Goal: Transaction & Acquisition: Purchase product/service

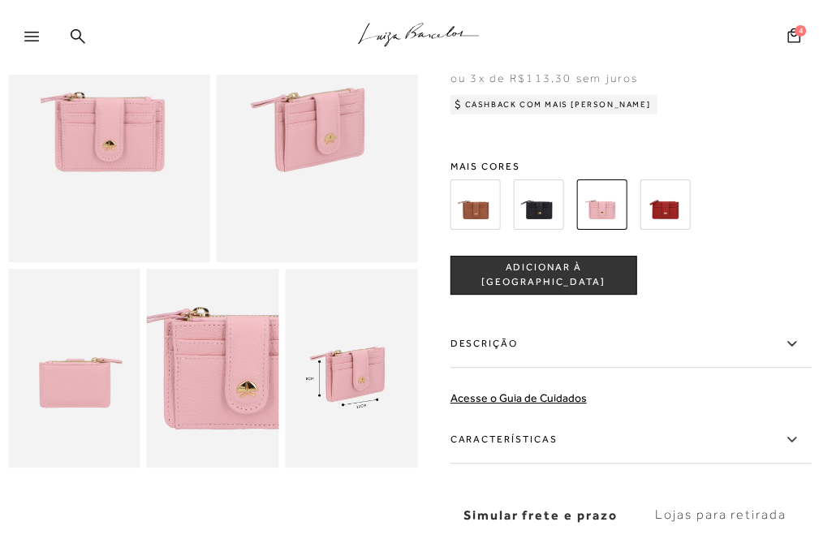
scroll to position [162, 0]
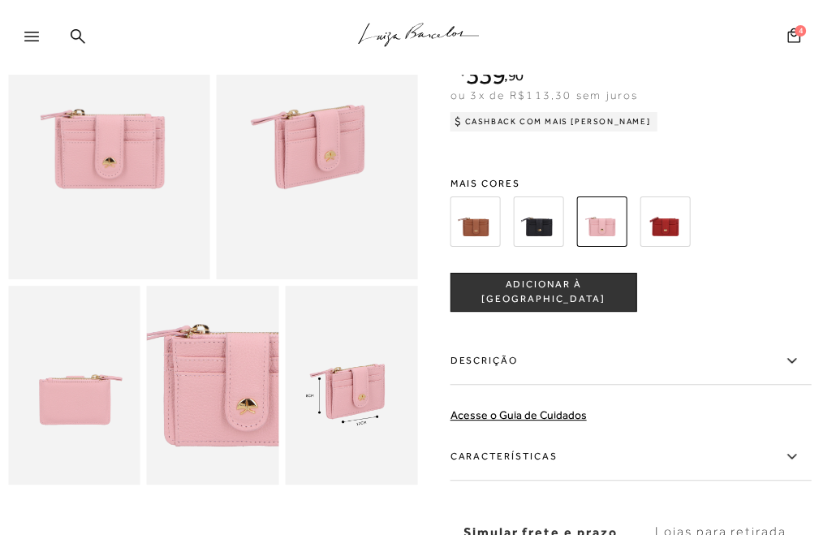
click at [476, 223] on img at bounding box center [476, 221] width 50 height 50
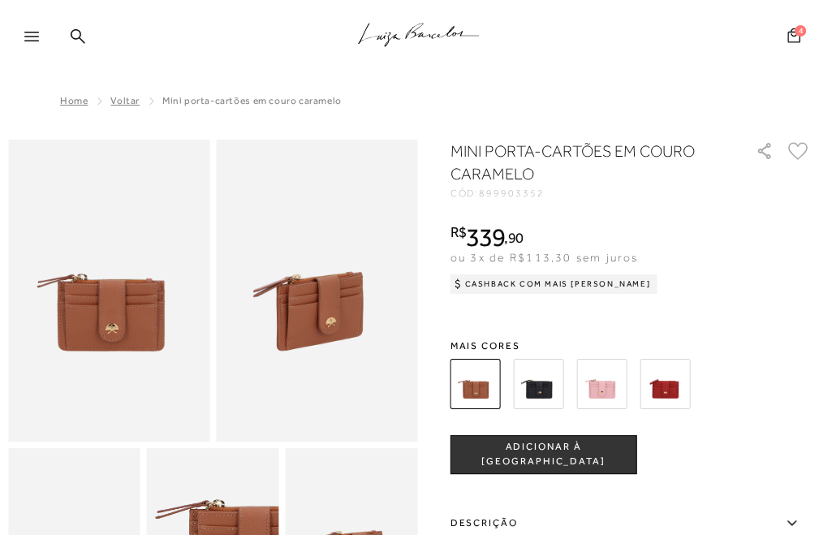
click at [796, 29] on span "4" at bounding box center [800, 30] width 11 height 11
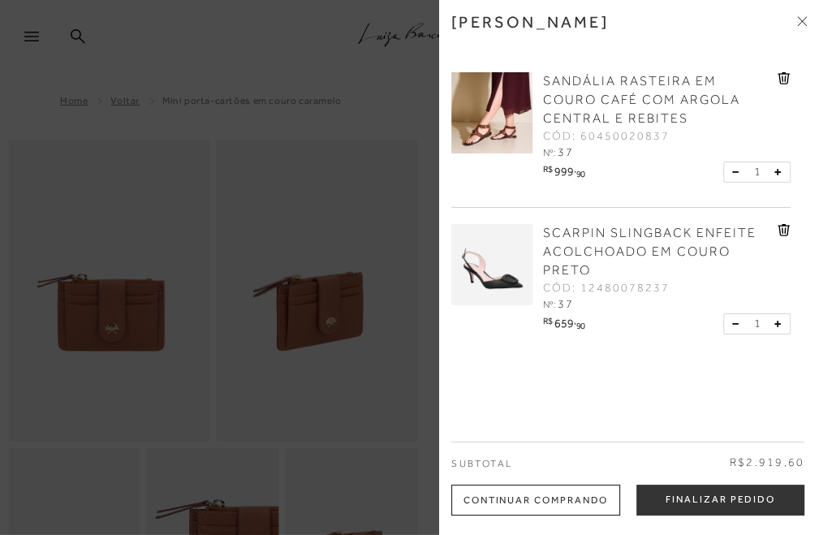
drag, startPoint x: 339, startPoint y: 463, endPoint x: 326, endPoint y: 461, distance: 13.9
click at [339, 461] on div at bounding box center [409, 267] width 819 height 535
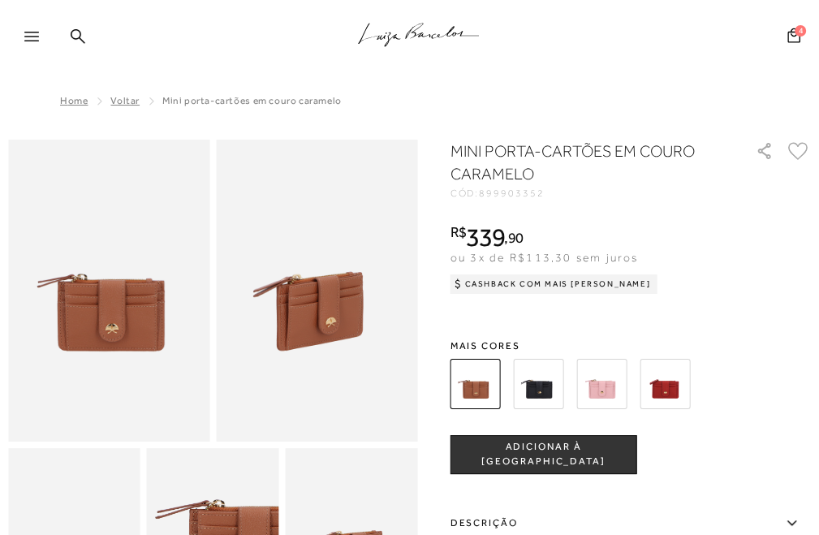
click at [533, 454] on span "ADICIONAR À [GEOGRAPHIC_DATA]" at bounding box center [543, 454] width 185 height 28
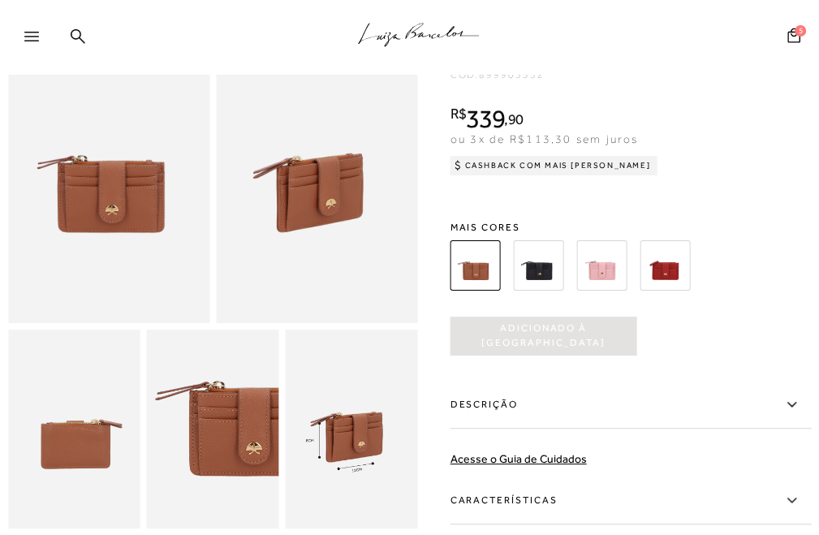
scroll to position [244, 0]
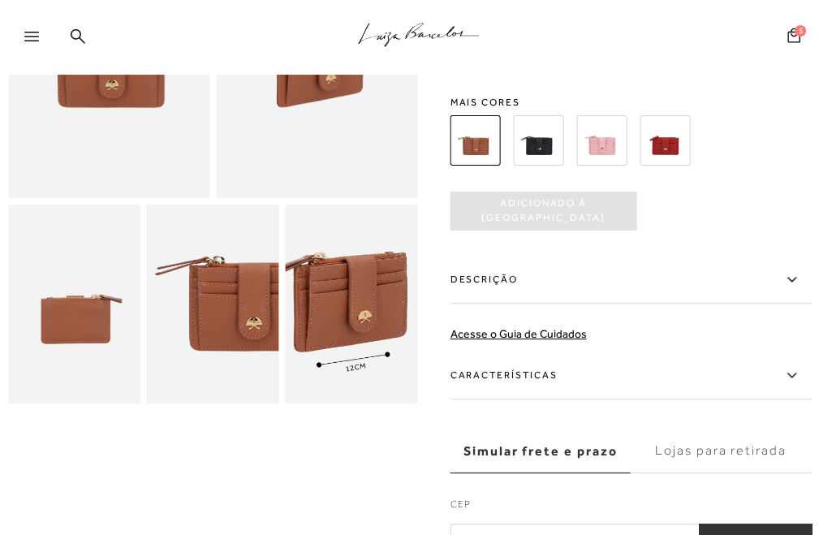
click at [357, 329] on img at bounding box center [345, 286] width 265 height 396
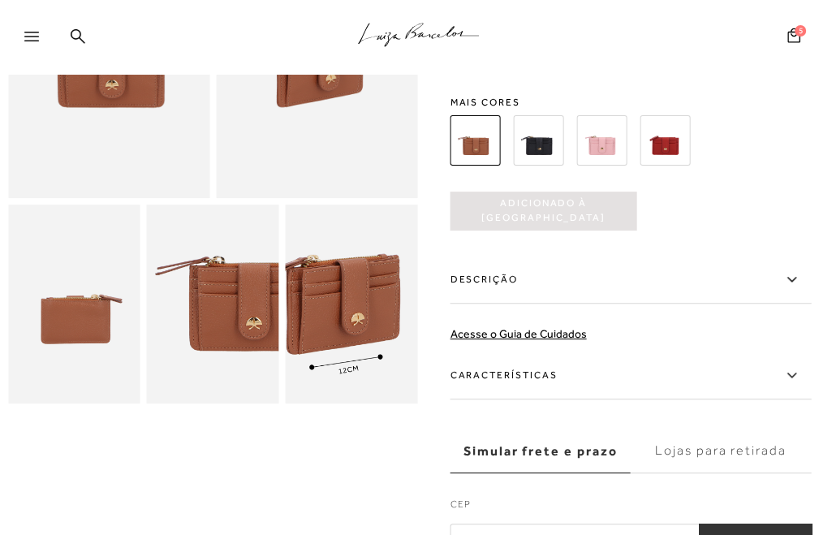
click at [365, 326] on img at bounding box center [337, 289] width 265 height 396
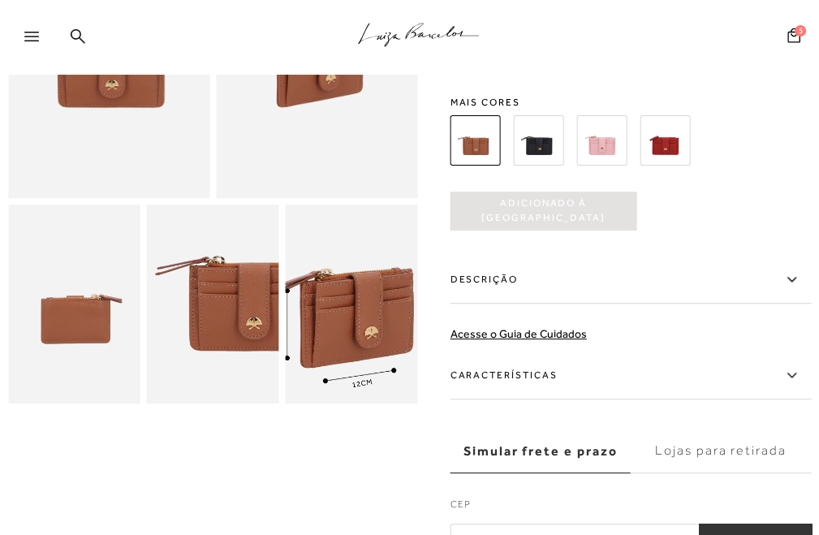
click at [351, 312] on img at bounding box center [351, 302] width 265 height 396
click at [351, 311] on img at bounding box center [351, 304] width 265 height 396
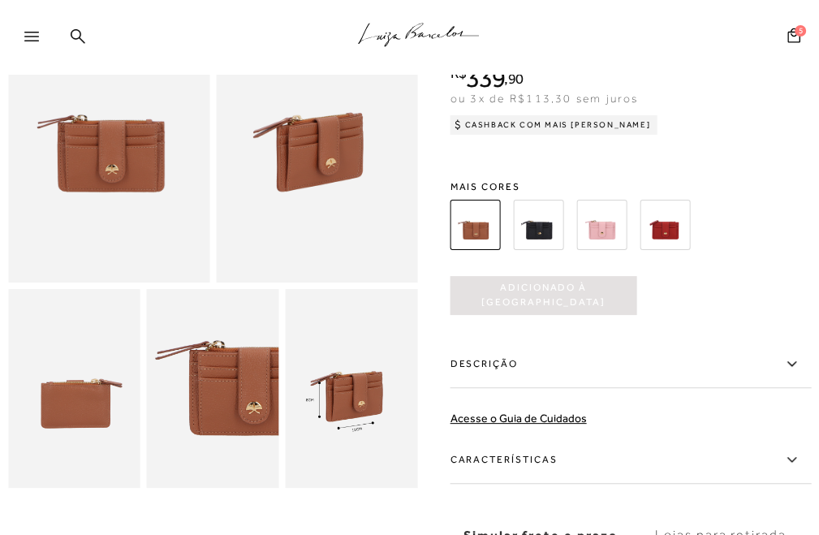
scroll to position [162, 0]
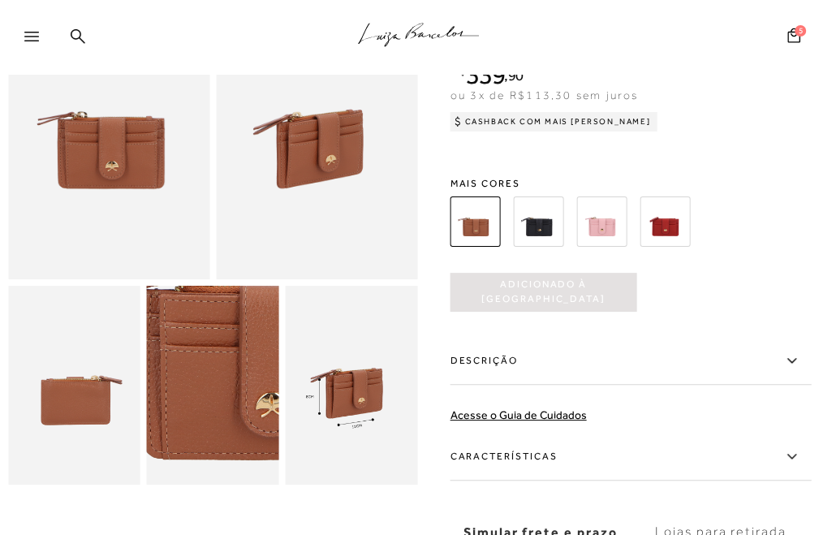
click at [234, 410] on img at bounding box center [189, 367] width 265 height 396
click at [234, 408] on img at bounding box center [189, 368] width 265 height 396
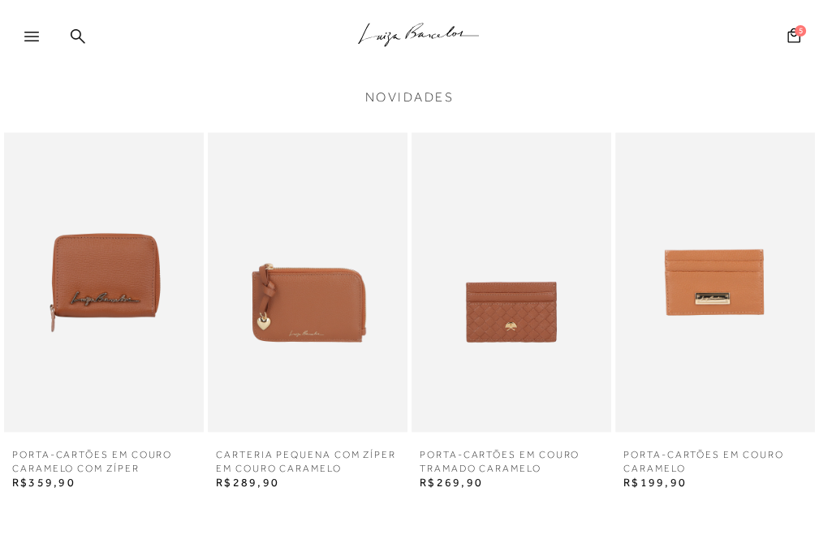
scroll to position [893, 0]
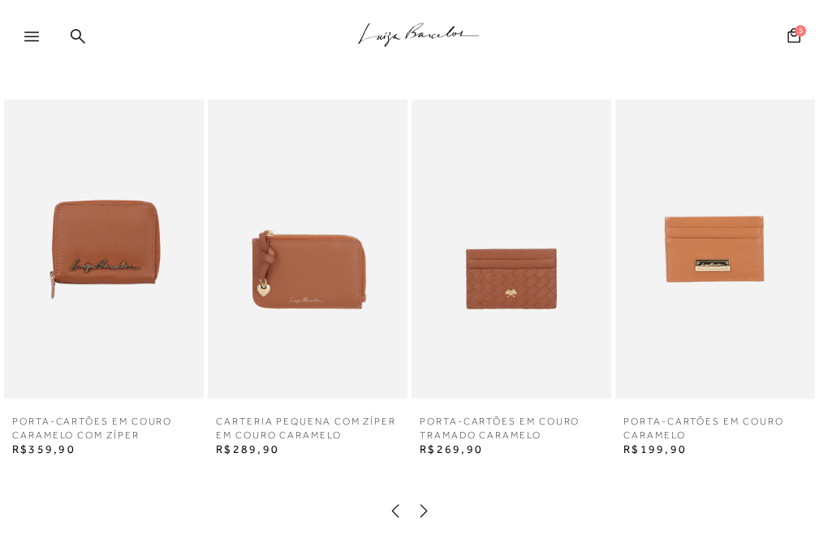
click at [424, 509] on icon at bounding box center [424, 511] width 16 height 16
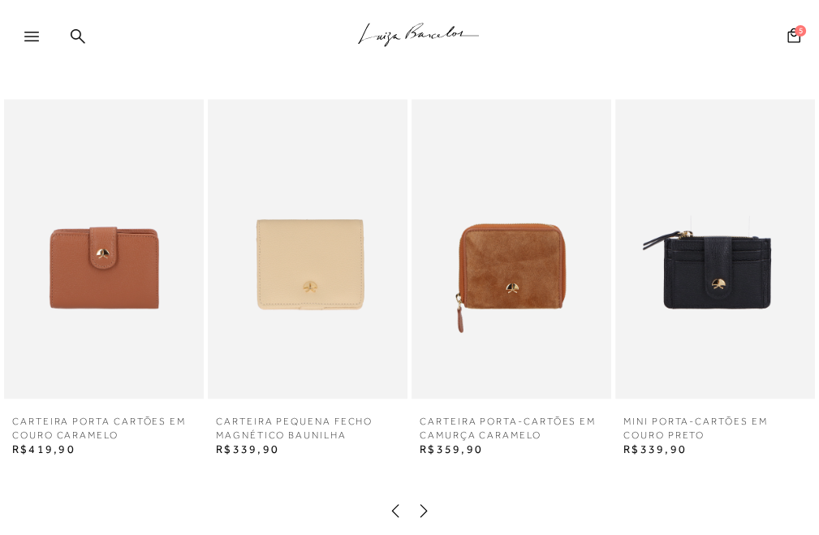
click at [105, 271] on img at bounding box center [104, 249] width 200 height 300
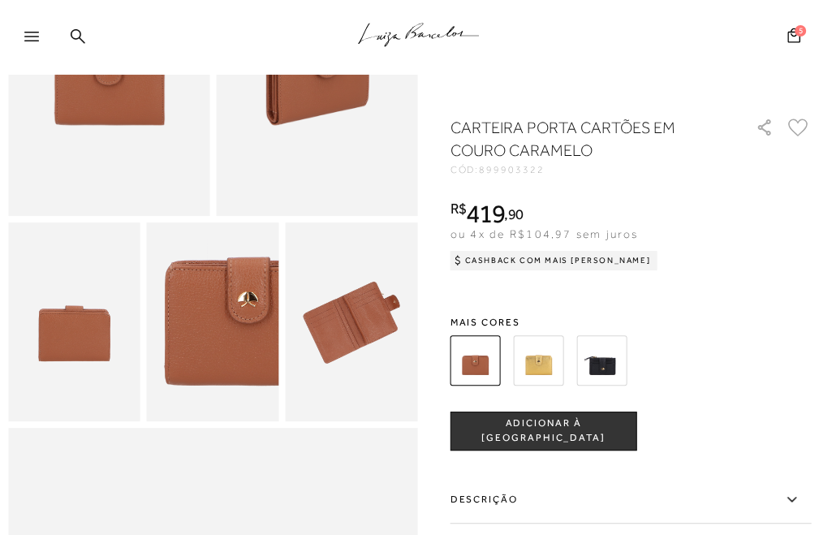
scroll to position [244, 0]
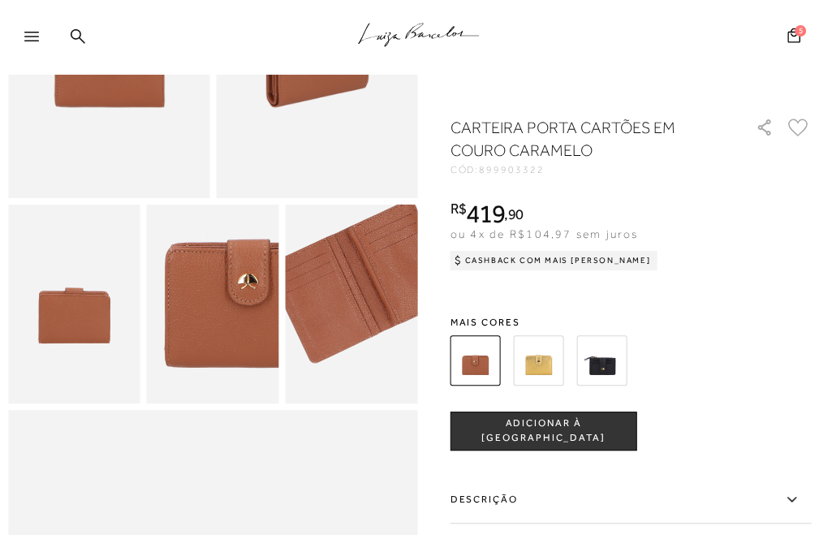
click at [338, 333] on img at bounding box center [364, 281] width 265 height 396
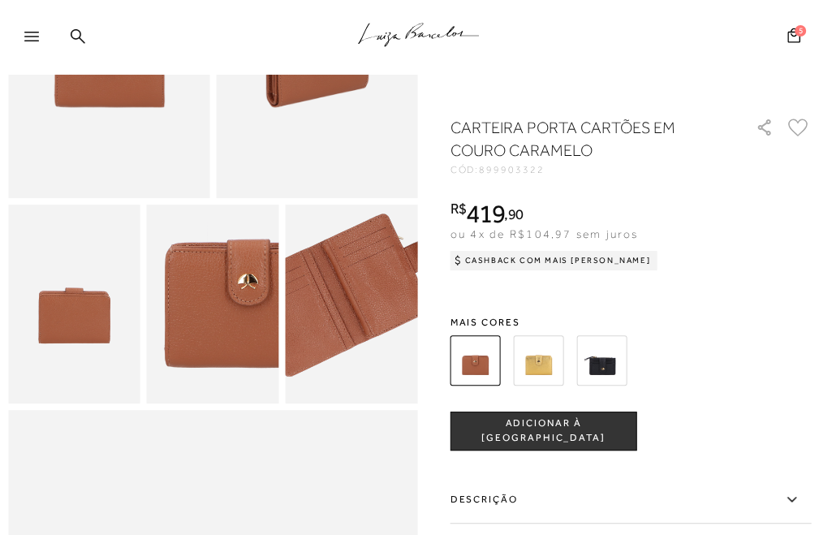
click at [364, 320] on img at bounding box center [338, 294] width 265 height 396
click at [364, 318] on img at bounding box center [338, 295] width 265 height 396
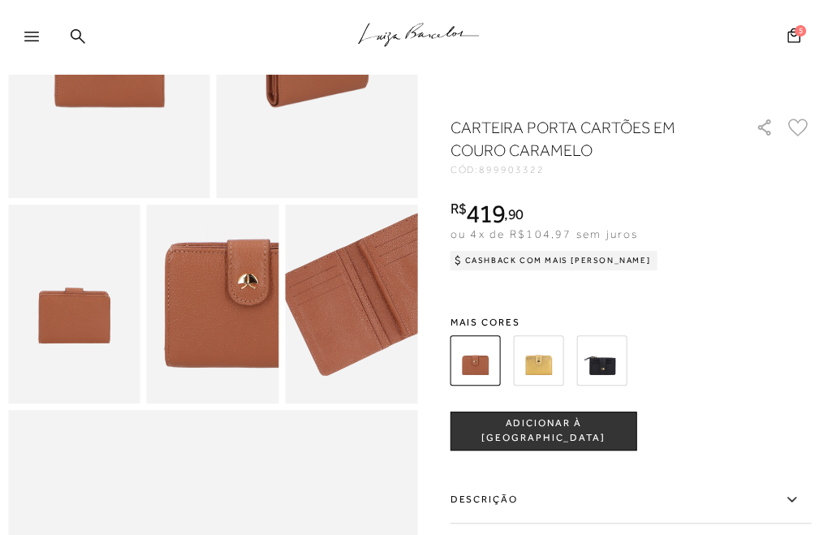
click at [328, 320] on img at bounding box center [375, 293] width 265 height 396
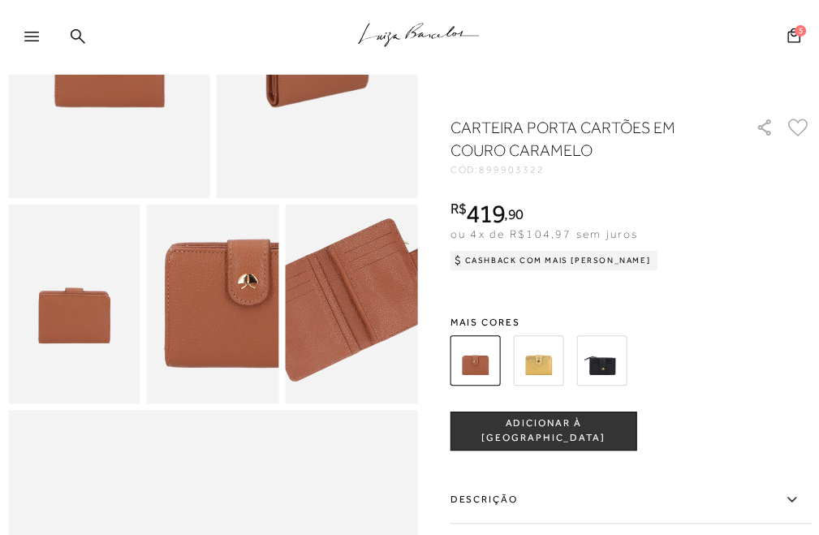
click at [359, 316] on img at bounding box center [344, 299] width 265 height 396
click at [360, 315] on img at bounding box center [343, 298] width 265 height 396
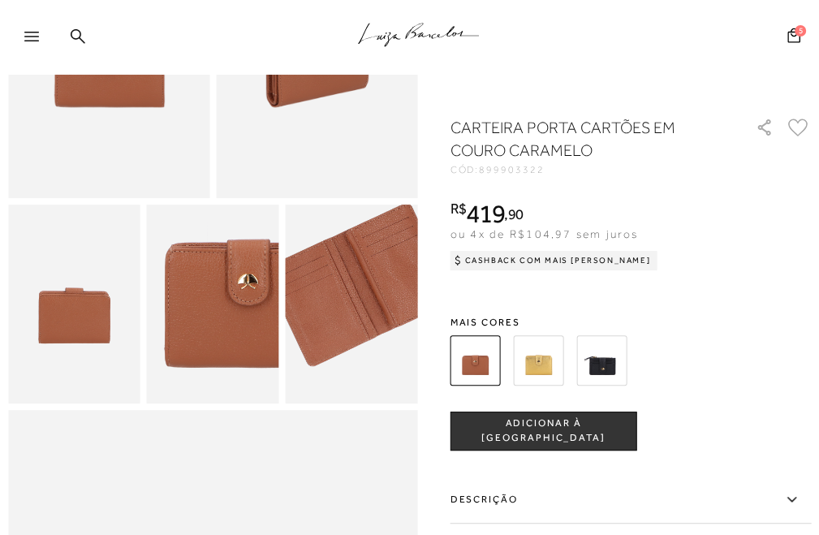
click at [341, 330] on img at bounding box center [362, 284] width 265 height 396
click at [341, 329] on img at bounding box center [361, 286] width 265 height 396
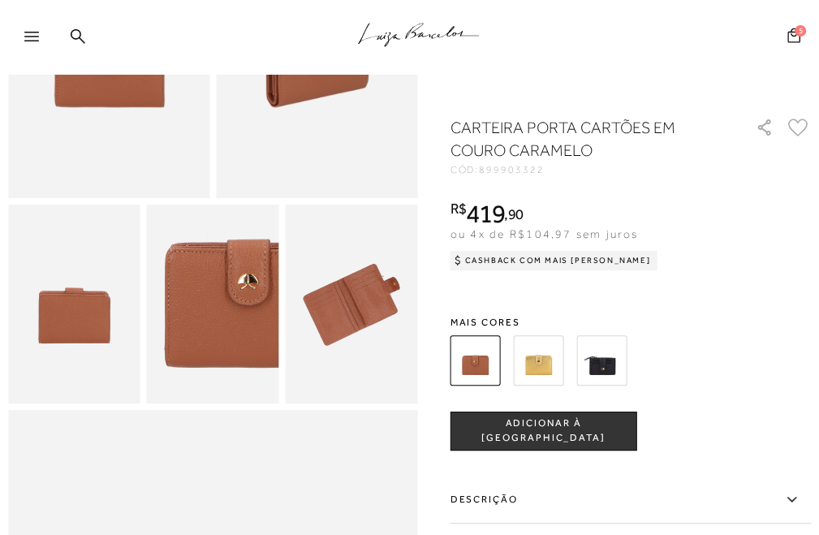
click at [797, 32] on span "5" at bounding box center [800, 30] width 11 height 11
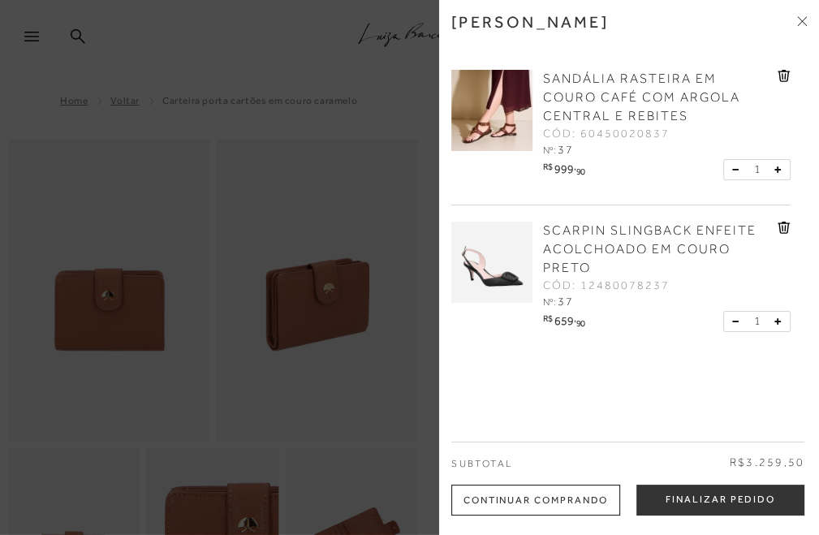
scroll to position [0, 0]
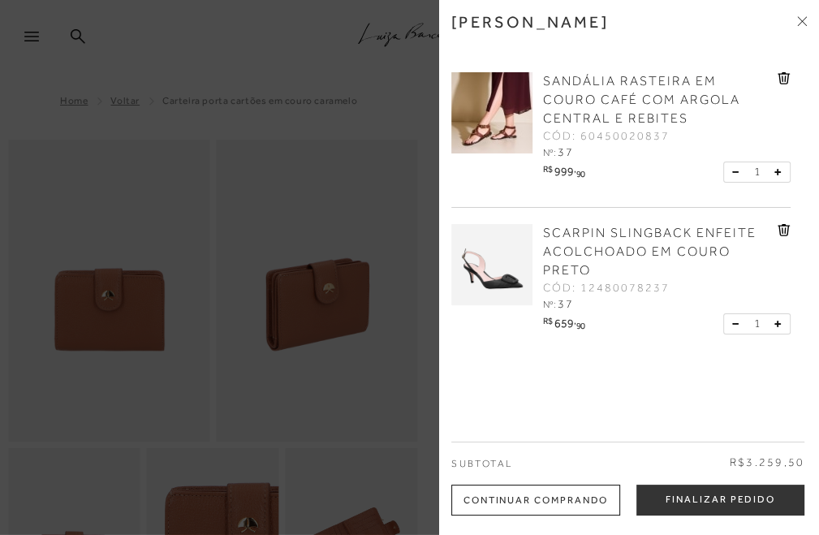
click at [498, 136] on img at bounding box center [491, 112] width 81 height 81
click at [496, 135] on img at bounding box center [491, 112] width 81 height 81
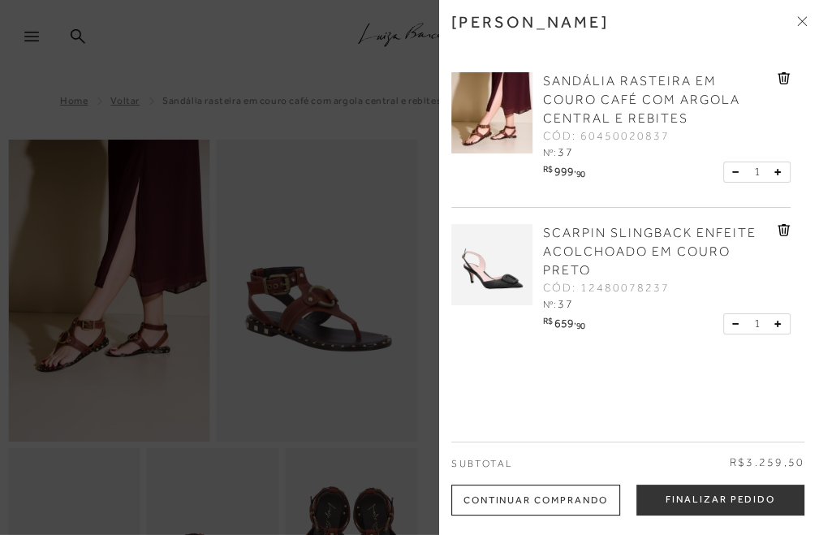
click at [275, 418] on div at bounding box center [409, 267] width 819 height 535
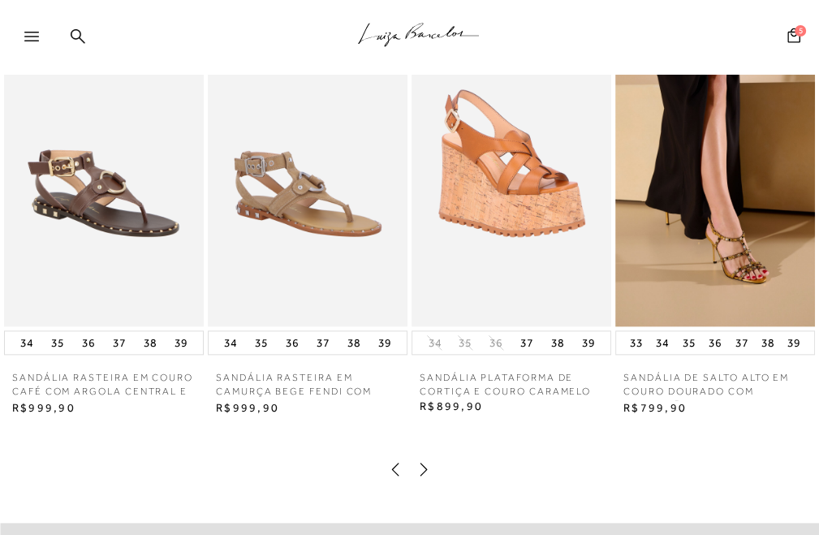
scroll to position [1137, 0]
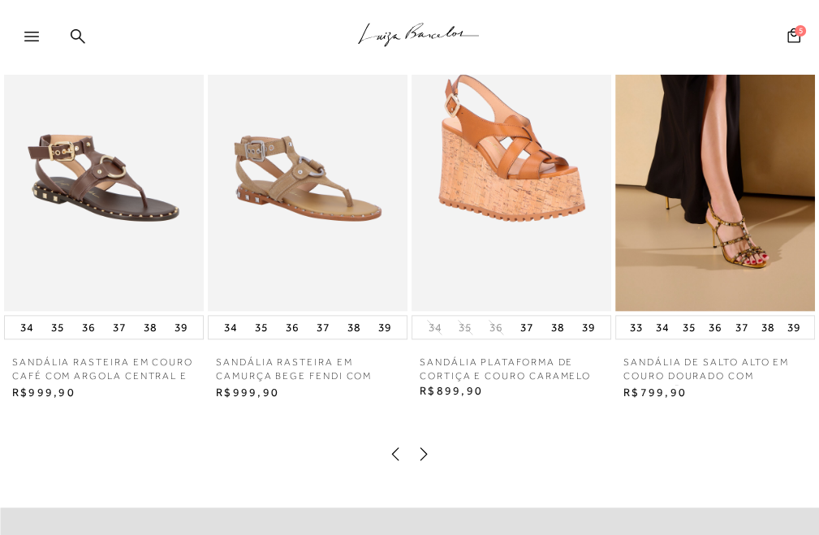
click at [30, 38] on icon at bounding box center [31, 37] width 15 height 10
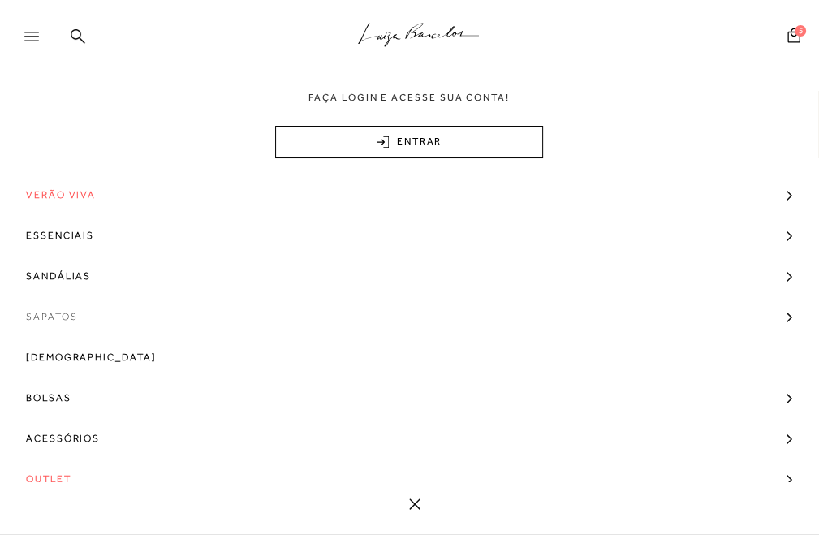
click at [45, 317] on span "Sapatos" at bounding box center [51, 316] width 51 height 41
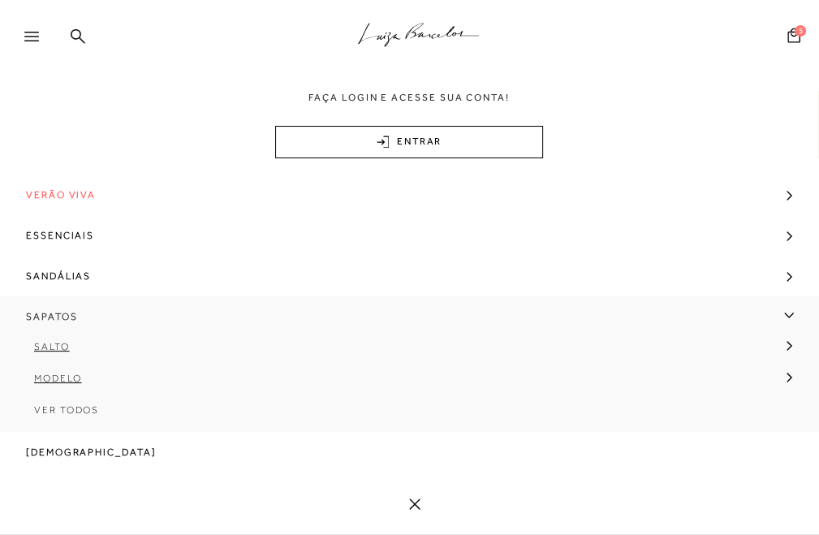
click at [57, 311] on span "Sapatos" at bounding box center [51, 316] width 51 height 41
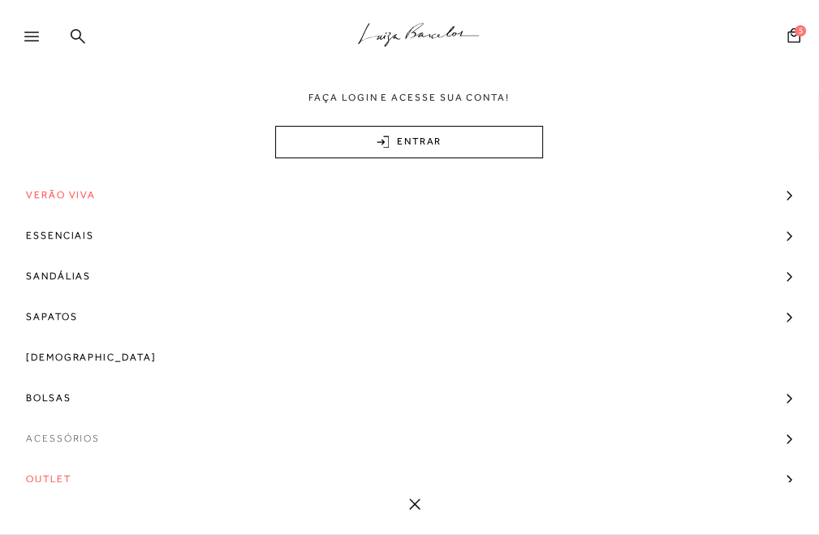
click at [81, 434] on span "Acessórios" at bounding box center [63, 438] width 74 height 41
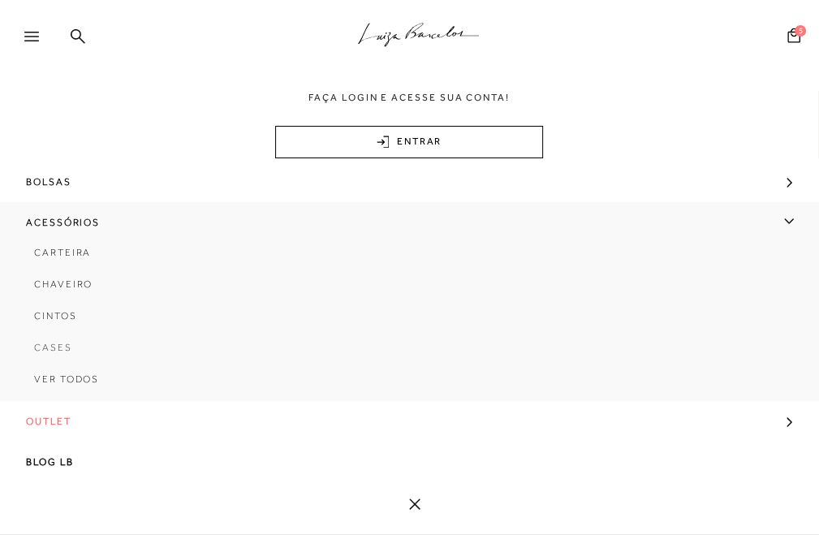
scroll to position [1218, 0]
